Goal: Task Accomplishment & Management: Complete application form

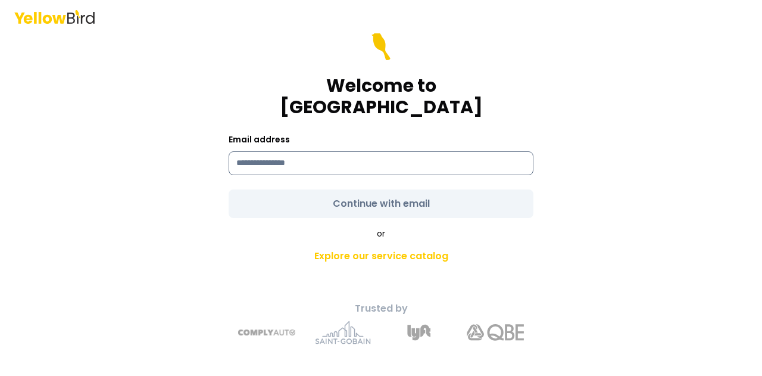
click at [337, 159] on input at bounding box center [381, 163] width 305 height 24
type input "**********"
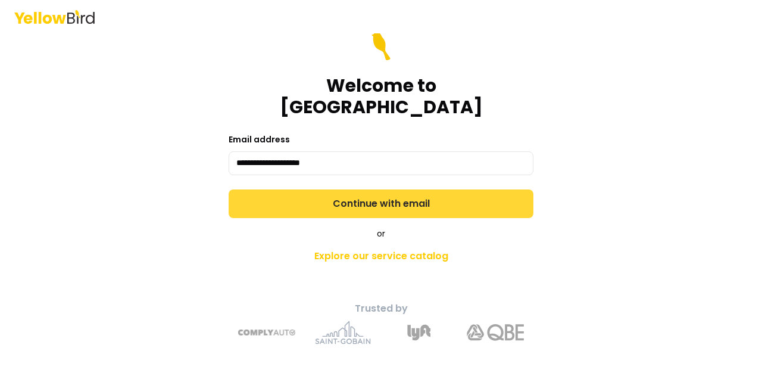
click at [344, 192] on button "Continue with email" at bounding box center [381, 203] width 305 height 29
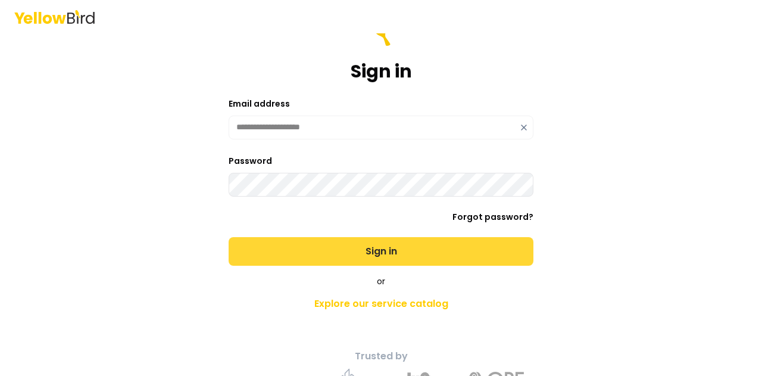
click at [229, 237] on button "Sign in" at bounding box center [381, 251] width 305 height 29
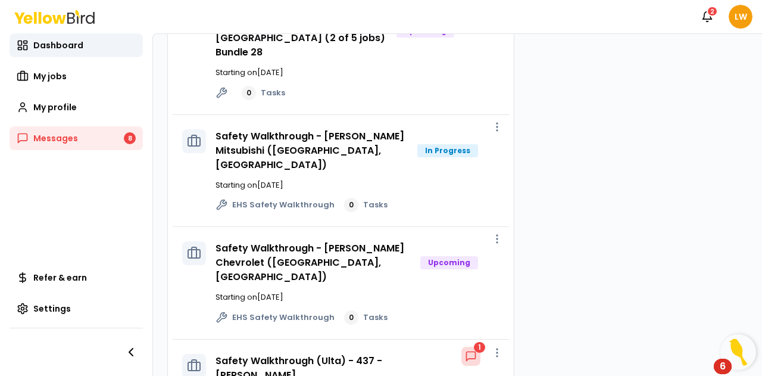
scroll to position [394, 0]
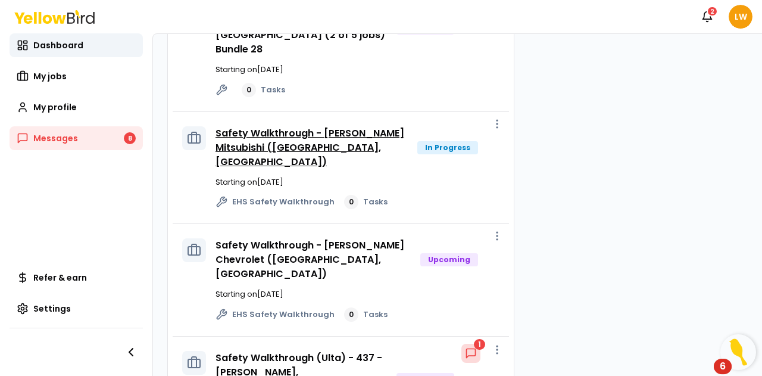
click at [296, 126] on link "Safety Walkthrough - [PERSON_NAME] Mitsubishi ([GEOGRAPHIC_DATA], [GEOGRAPHIC_D…" at bounding box center [310, 147] width 189 height 42
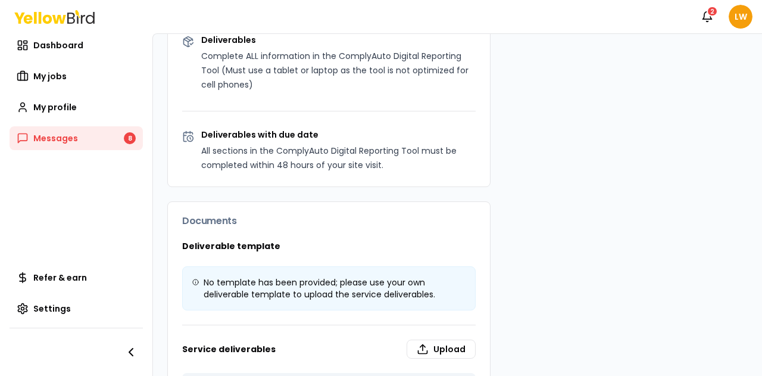
scroll to position [939, 0]
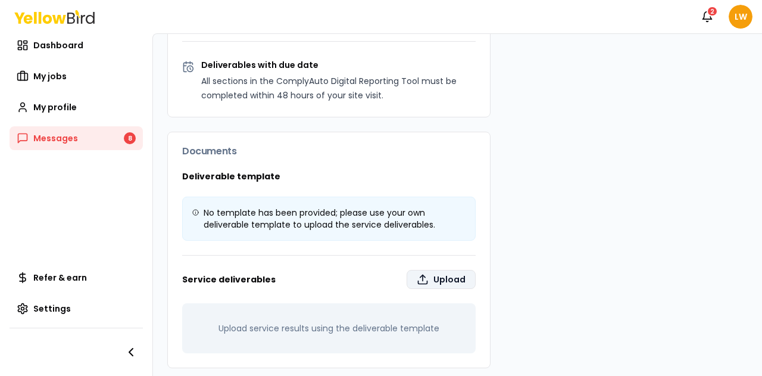
click at [427, 270] on label "Upload" at bounding box center [441, 279] width 69 height 19
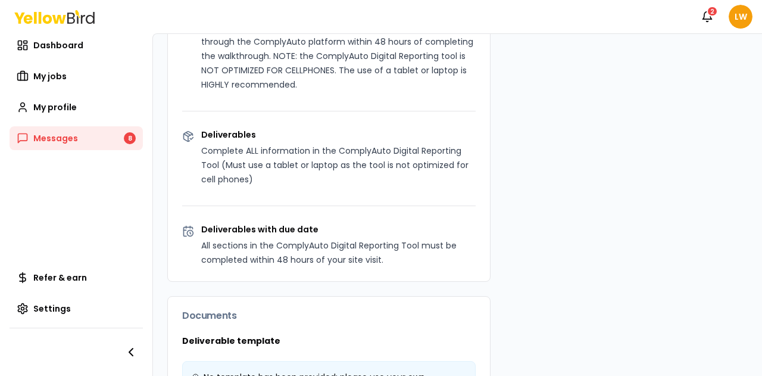
scroll to position [939, 0]
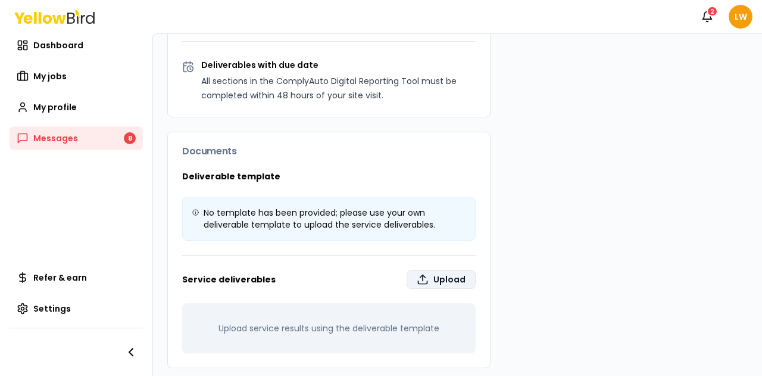
click at [421, 273] on label "Upload" at bounding box center [441, 279] width 69 height 19
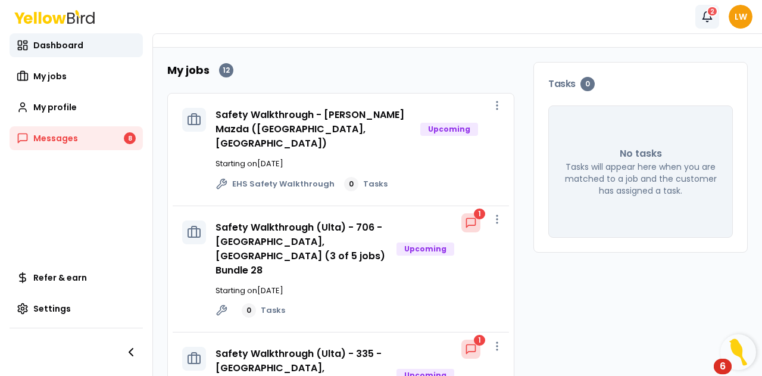
click at [711, 16] on div "2" at bounding box center [712, 11] width 11 height 11
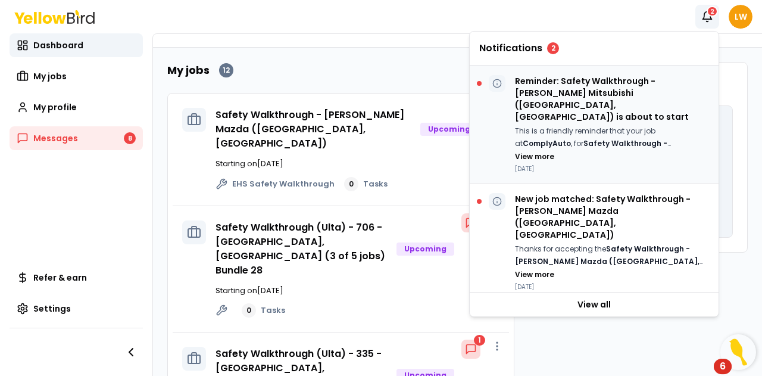
click at [599, 85] on p "Reminder: Safety Walkthrough - [PERSON_NAME] Mitsubishi ([GEOGRAPHIC_DATA], [GE…" at bounding box center [612, 99] width 194 height 48
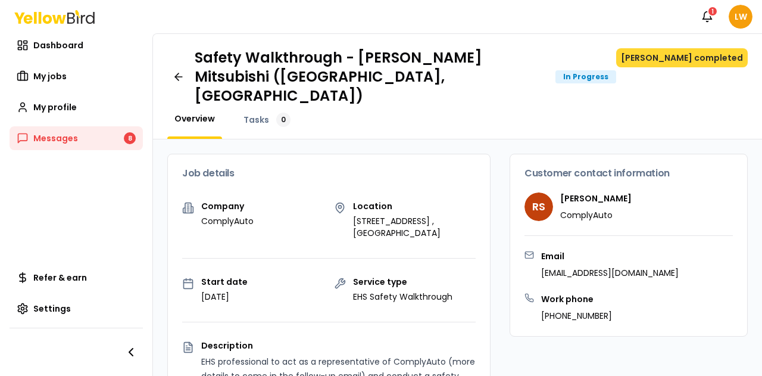
click at [682, 60] on button "[PERSON_NAME] completed" at bounding box center [682, 57] width 132 height 19
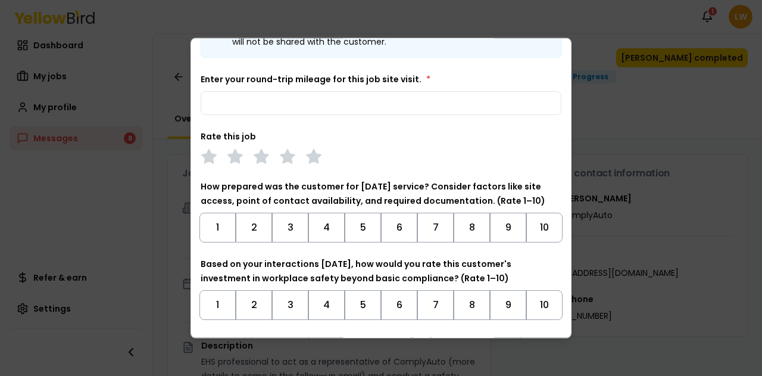
scroll to position [70, 0]
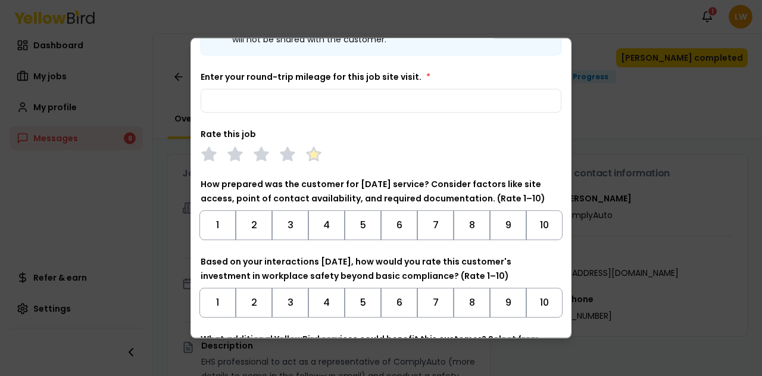
click at [314, 149] on polygon at bounding box center [314, 152] width 14 height 13
click at [511, 226] on button "9" at bounding box center [508, 225] width 36 height 30
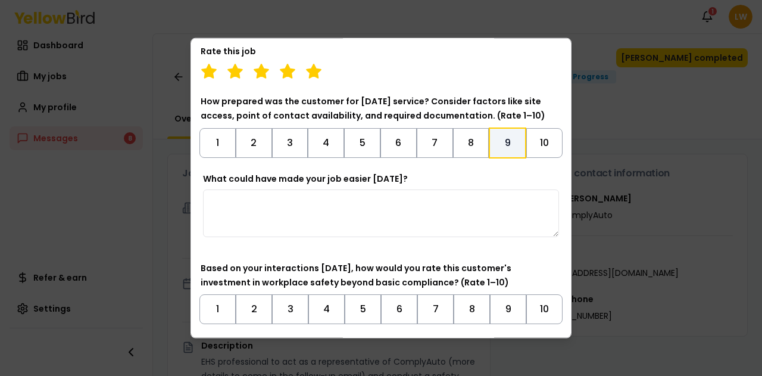
scroll to position [154, 0]
click at [390, 206] on textarea "What could have made your job easier [DATE]?" at bounding box center [381, 212] width 356 height 48
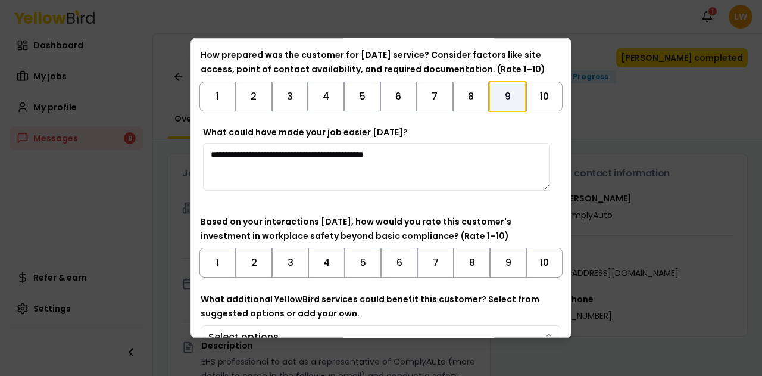
scroll to position [255, 0]
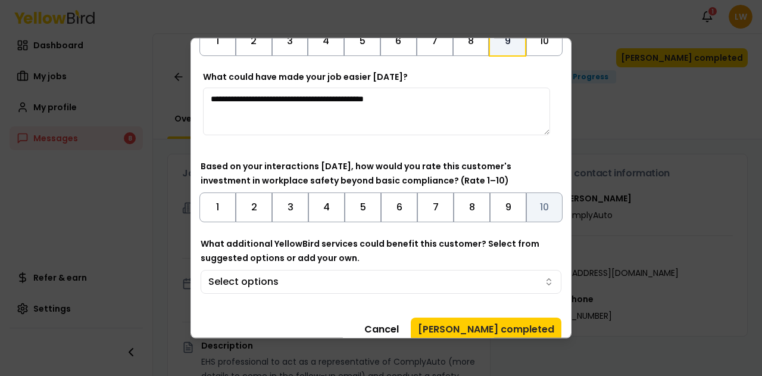
type textarea "**********"
click at [536, 205] on button "10" at bounding box center [544, 207] width 36 height 30
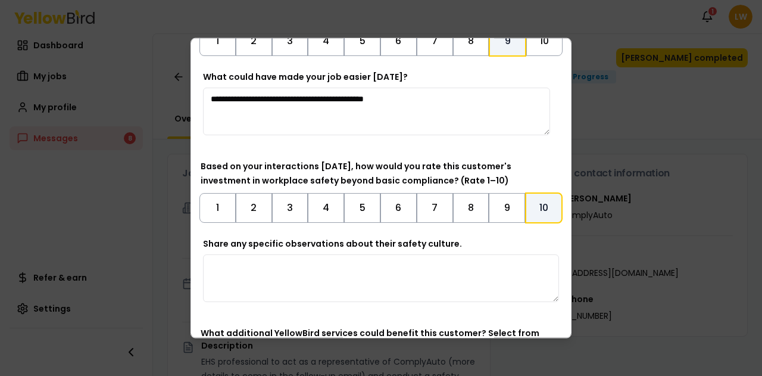
click at [309, 267] on textarea "Share any specific observations about their safety culture." at bounding box center [381, 278] width 356 height 48
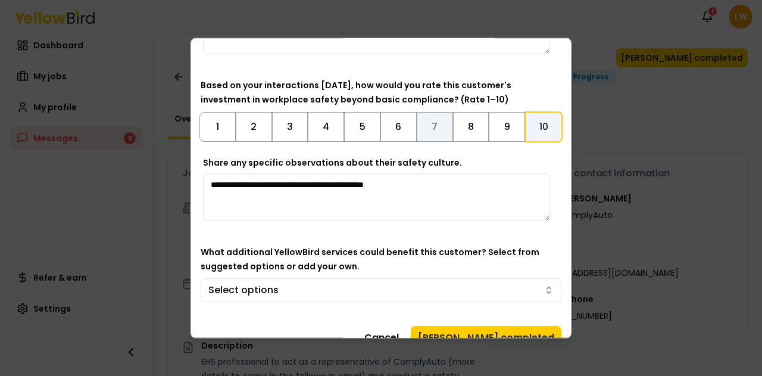
scroll to position [355, 0]
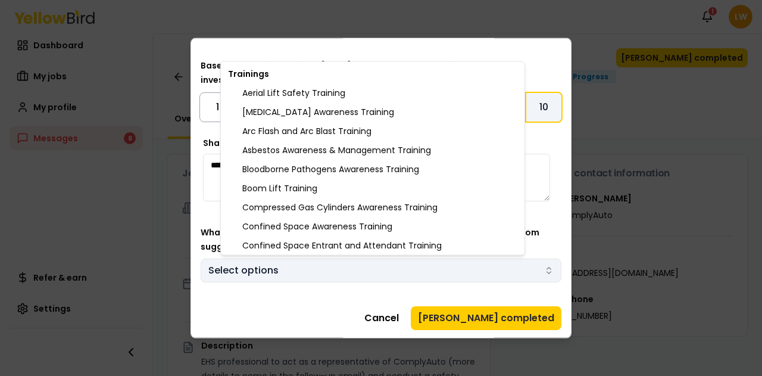
click at [534, 268] on body "Notifications 1 LW Dashboard My jobs My profile Messages 8 Refer & earn Setting…" at bounding box center [381, 188] width 762 height 376
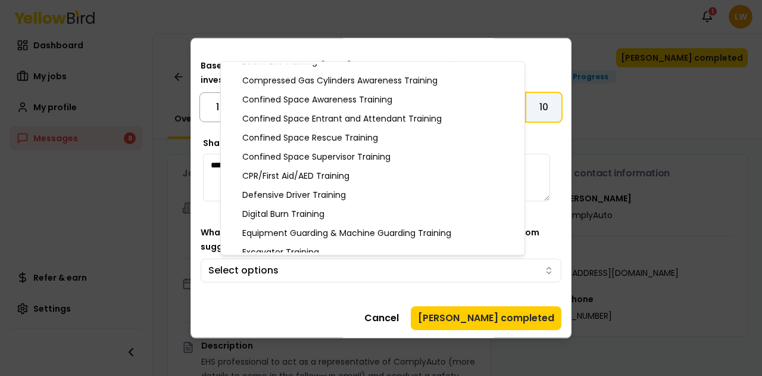
scroll to position [127, 0]
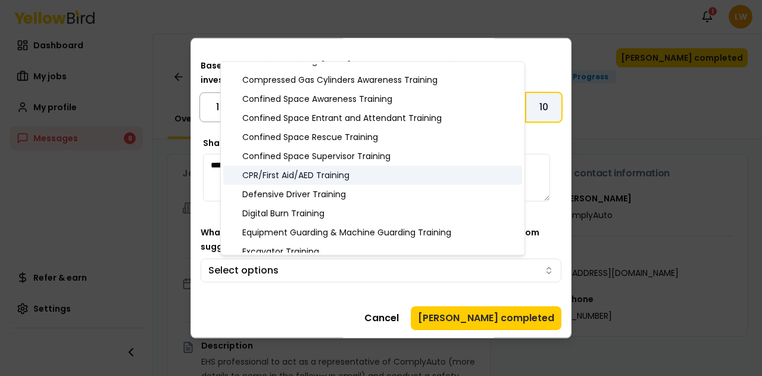
click at [421, 179] on div "CPR/First Aid/AED Training" at bounding box center [372, 174] width 299 height 19
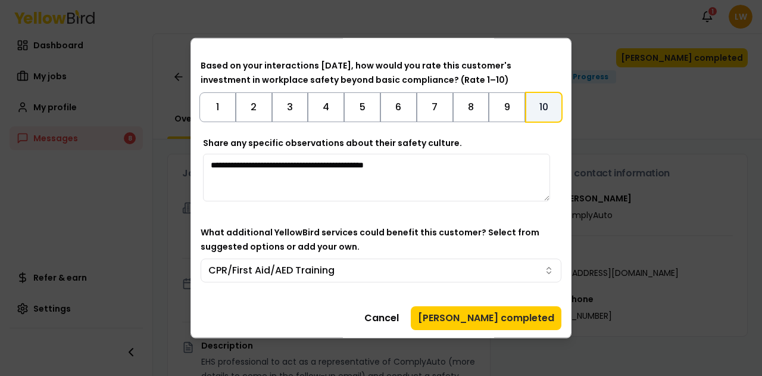
click at [358, 302] on body "Notifications 1 LW Dashboard My jobs My profile Messages 8 Refer & earn Setting…" at bounding box center [381, 188] width 762 height 376
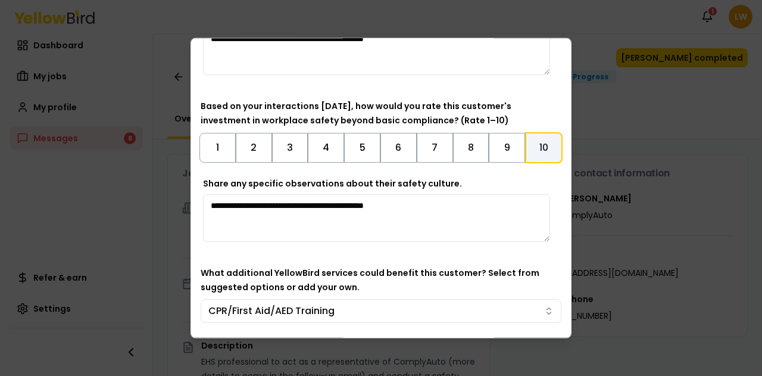
scroll to position [303, 0]
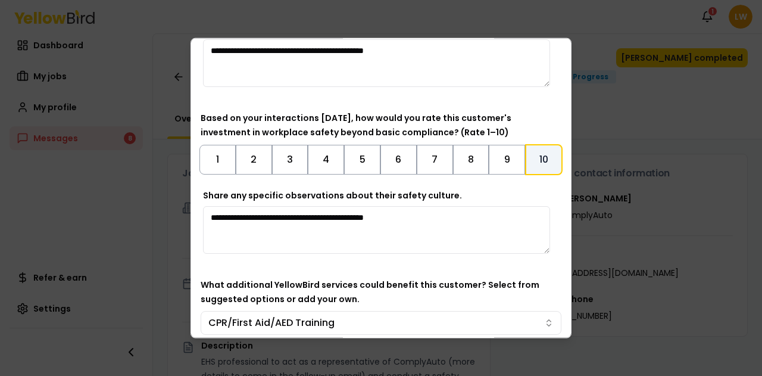
click at [433, 216] on textarea "**********" at bounding box center [376, 229] width 347 height 48
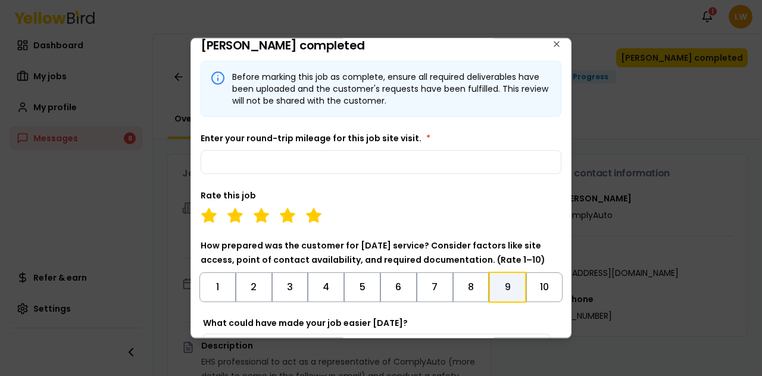
scroll to position [6, 0]
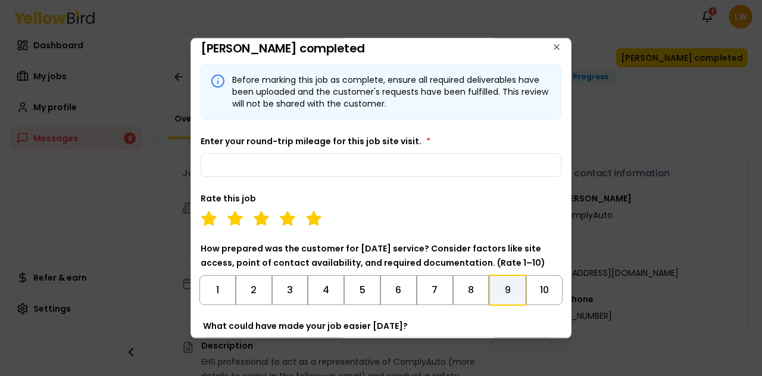
type textarea "**********"
click at [294, 158] on input "Enter your round-trip mileage for this job site visit. *" at bounding box center [381, 164] width 361 height 24
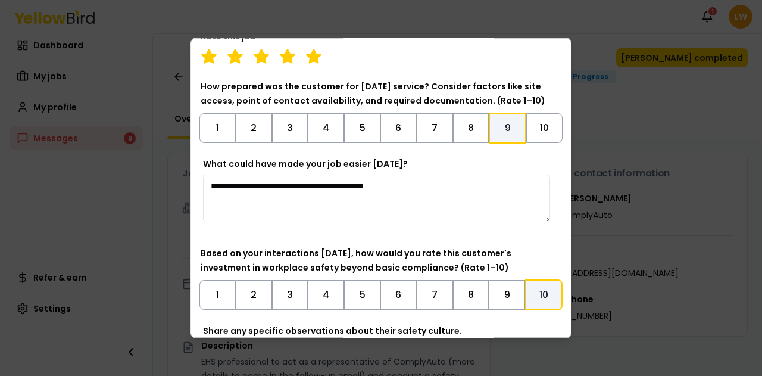
scroll to position [168, 0]
type input "***"
click at [432, 182] on textarea "**********" at bounding box center [376, 197] width 347 height 48
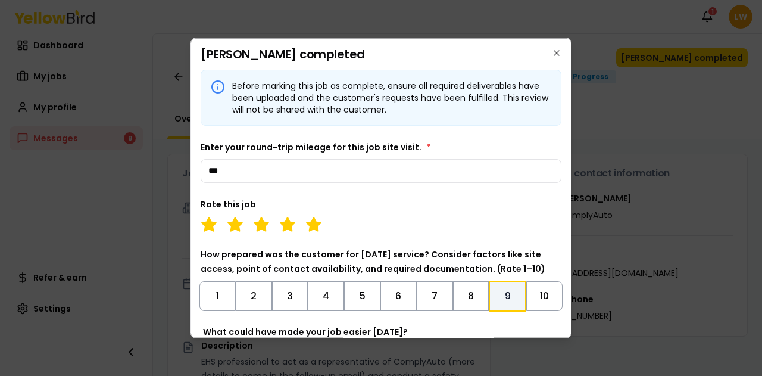
scroll to position [355, 0]
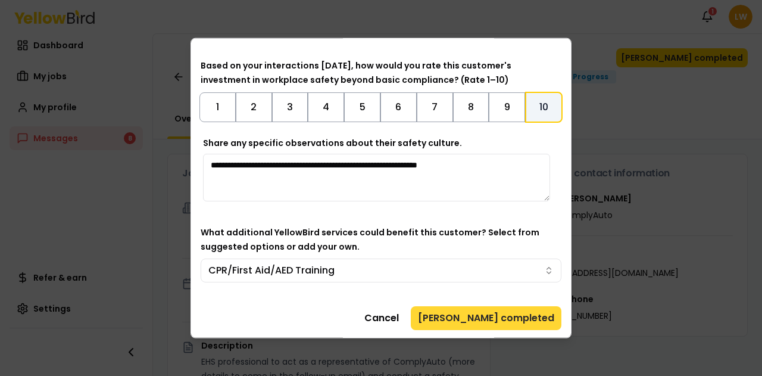
click at [491, 316] on button "[PERSON_NAME] completed" at bounding box center [486, 317] width 151 height 24
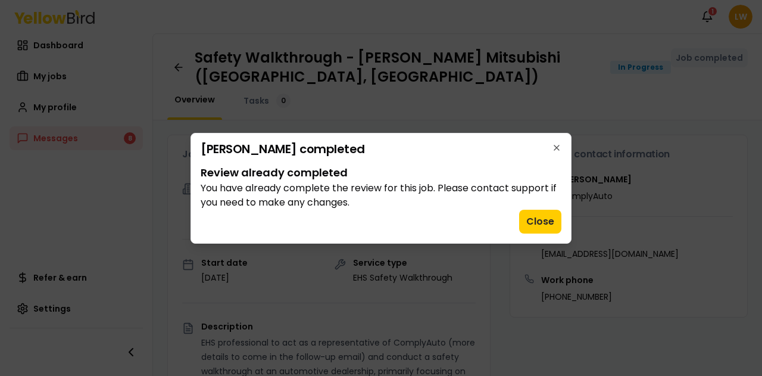
scroll to position [0, 0]
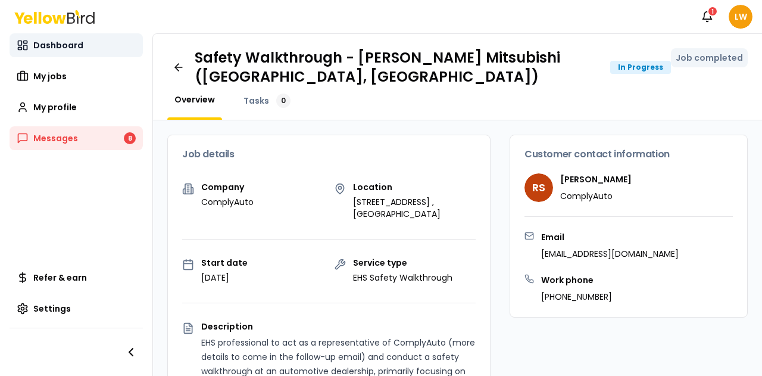
click at [43, 40] on span "Dashboard" at bounding box center [58, 45] width 50 height 12
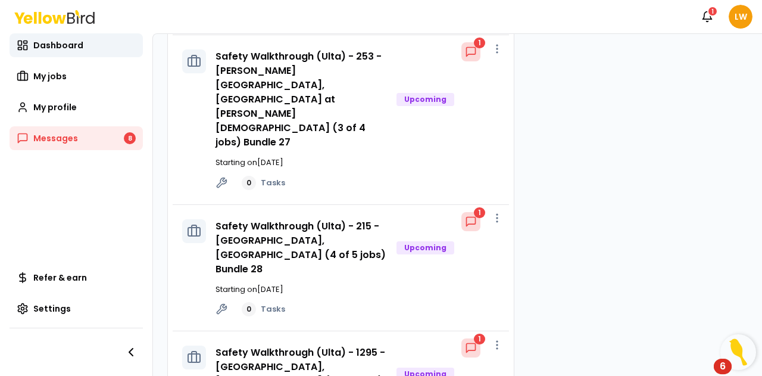
scroll to position [1093, 0]
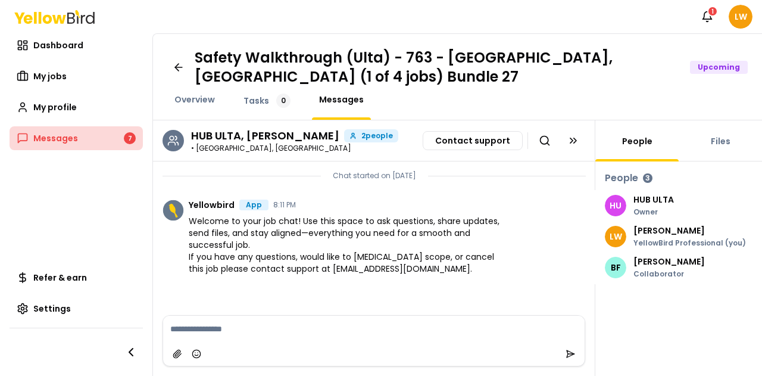
click at [58, 132] on span "Messages" at bounding box center [55, 138] width 45 height 12
